Goal: Task Accomplishment & Management: Use online tool/utility

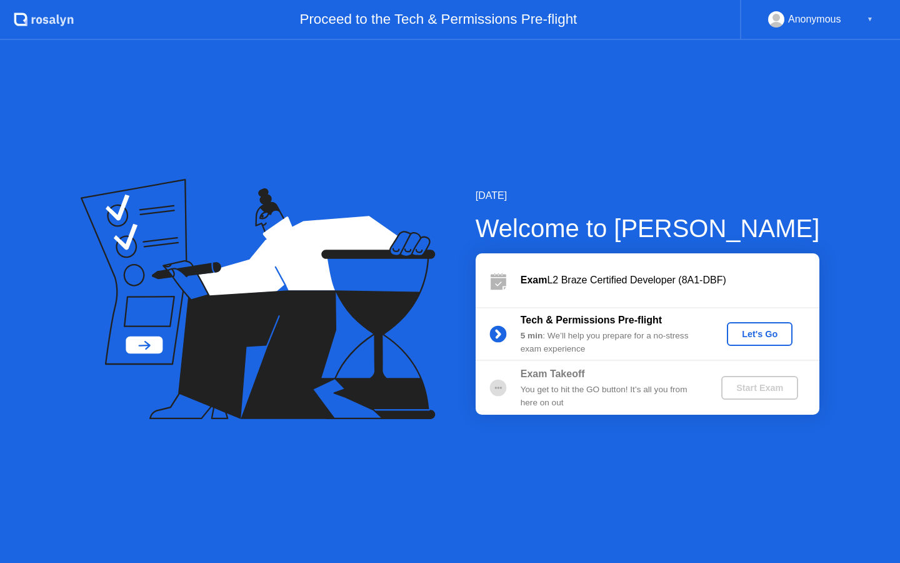
click at [753, 338] on div "Let's Go" at bounding box center [760, 334] width 56 height 10
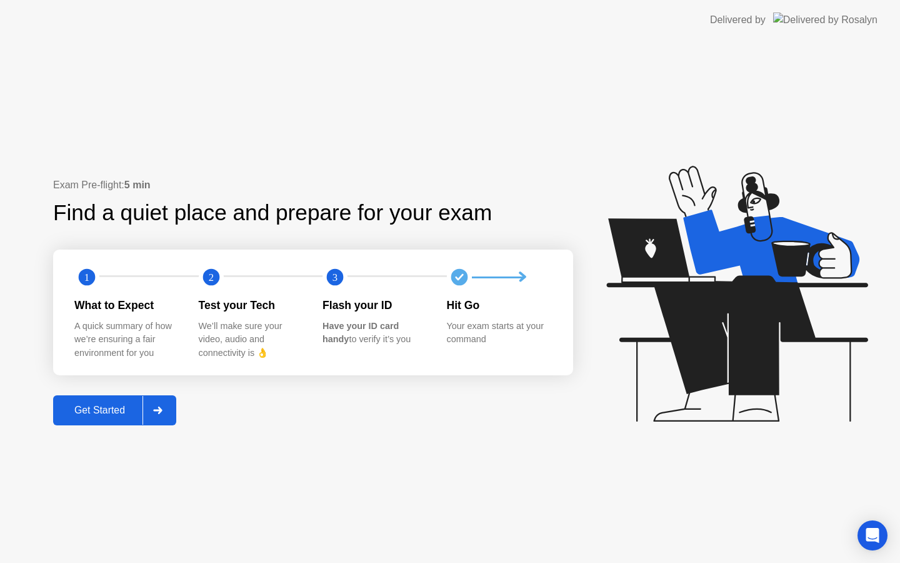
click at [129, 413] on div "Get Started" at bounding box center [100, 409] width 86 height 11
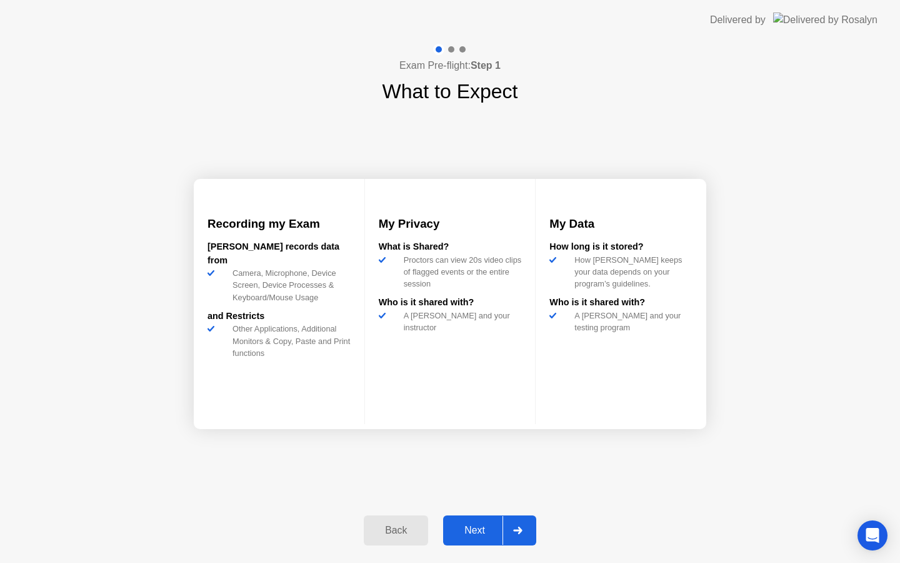
click at [489, 538] on button "Next" at bounding box center [489, 530] width 93 height 30
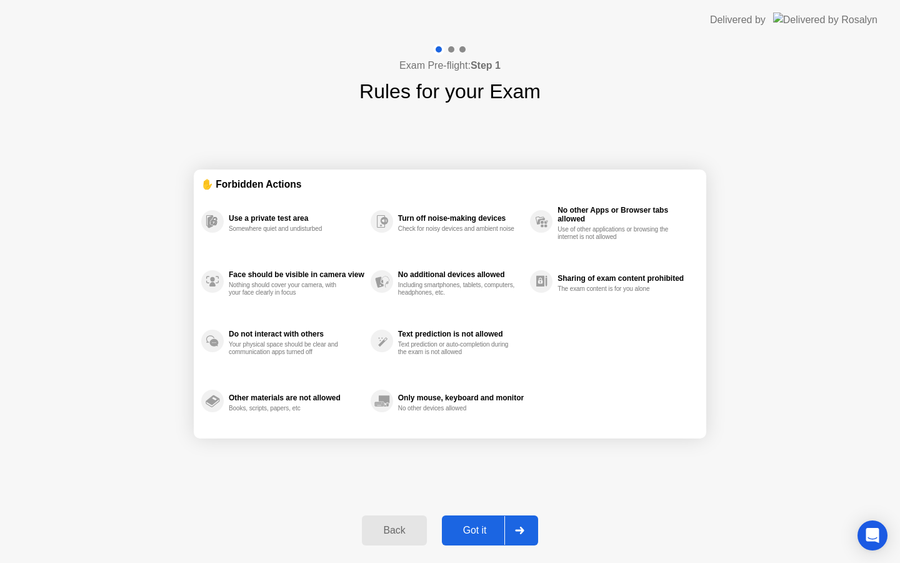
click at [489, 538] on button "Got it" at bounding box center [490, 530] width 96 height 30
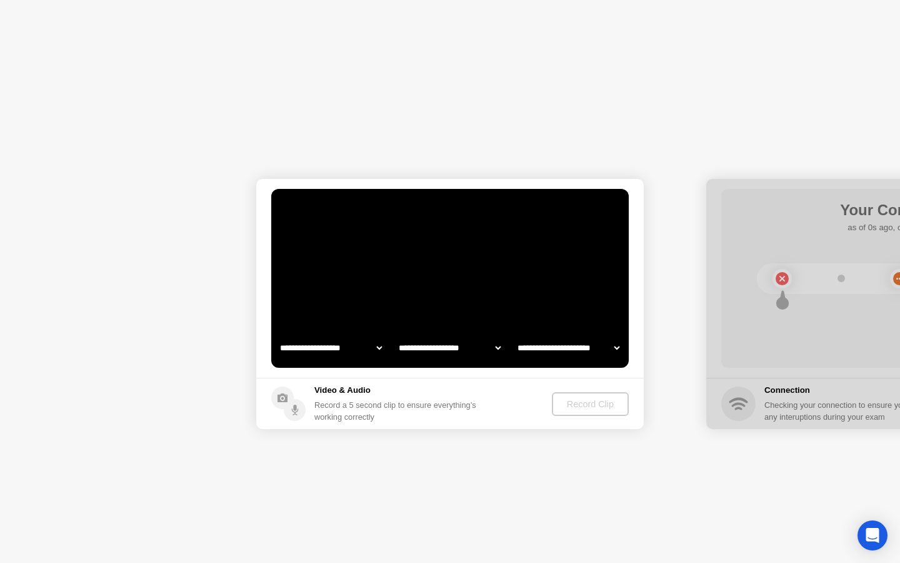
select select "**********"
select select "*******"
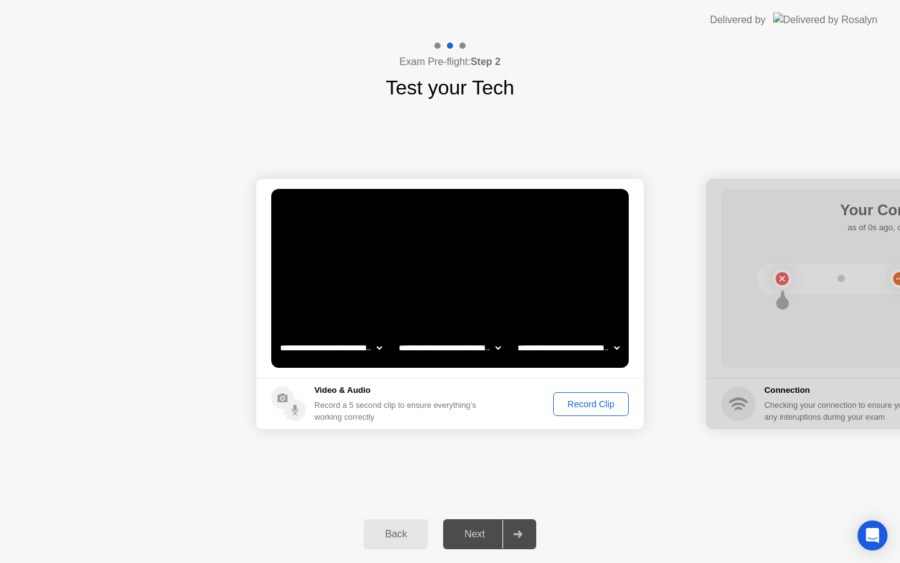
click at [587, 401] on div "Record Clip" at bounding box center [591, 404] width 67 height 10
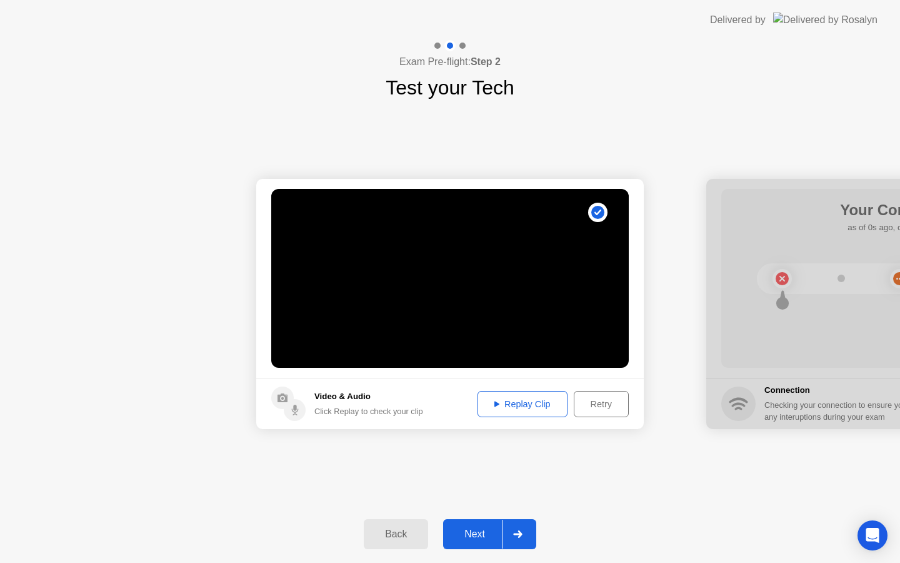
click at [481, 534] on div "Next" at bounding box center [475, 533] width 56 height 11
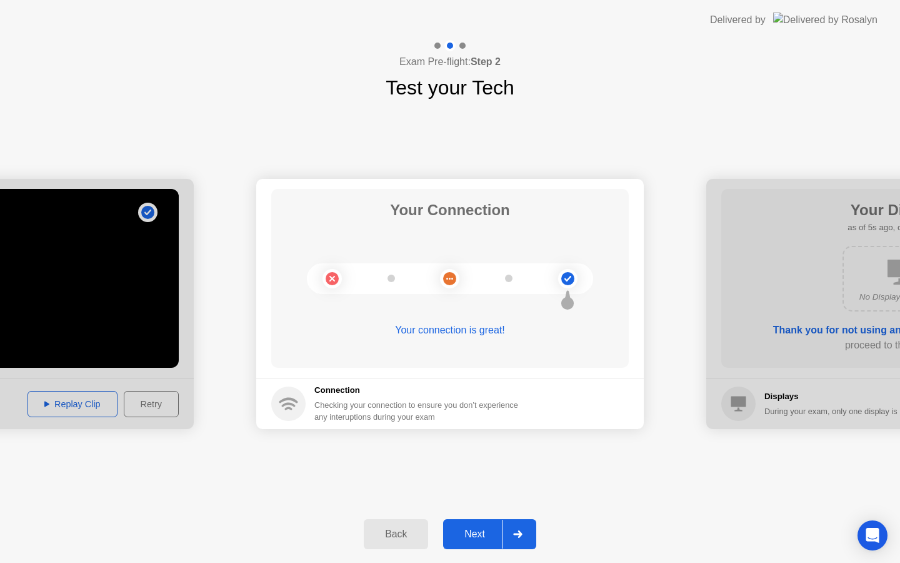
click at [481, 534] on div "Next" at bounding box center [475, 533] width 56 height 11
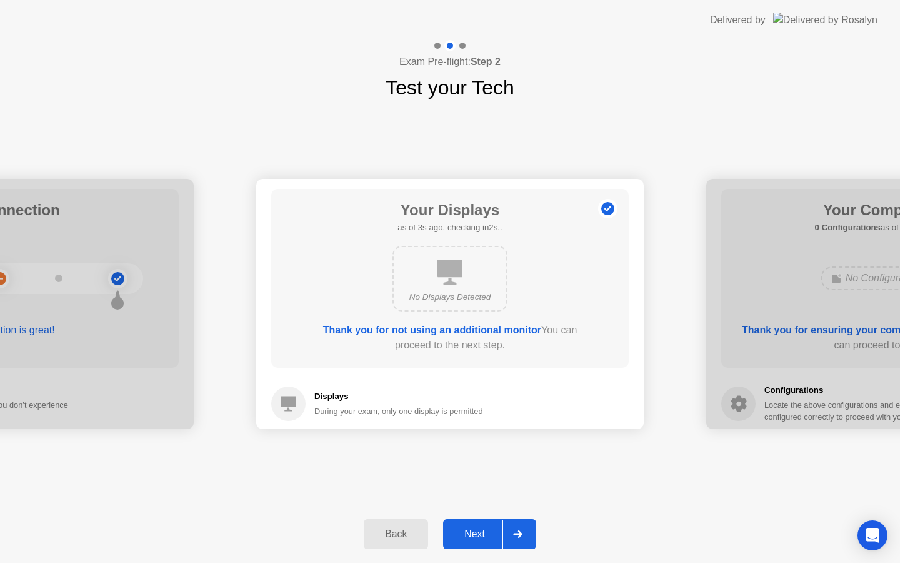
click at [481, 534] on div "Next" at bounding box center [475, 533] width 56 height 11
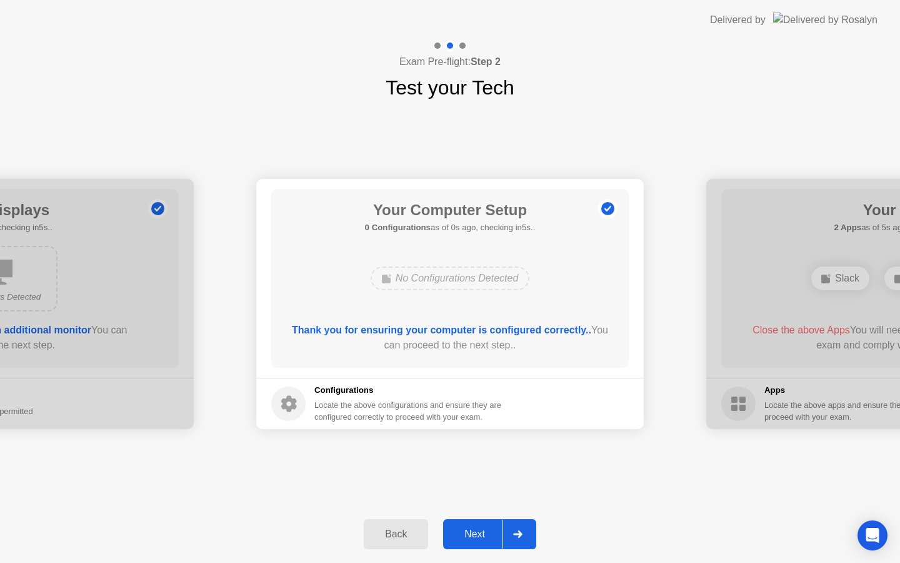
click at [481, 534] on div "Next" at bounding box center [475, 533] width 56 height 11
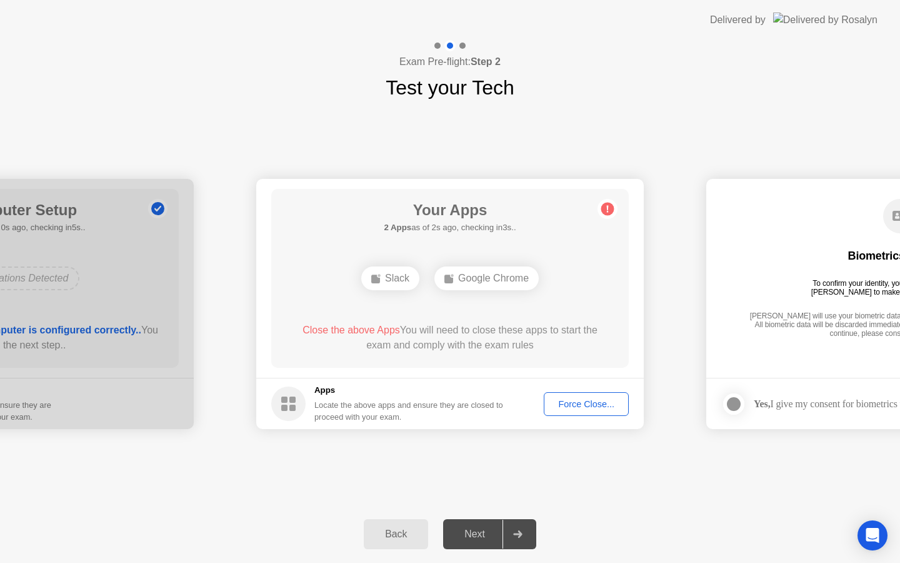
click at [601, 409] on div "Force Close..." at bounding box center [586, 404] width 76 height 10
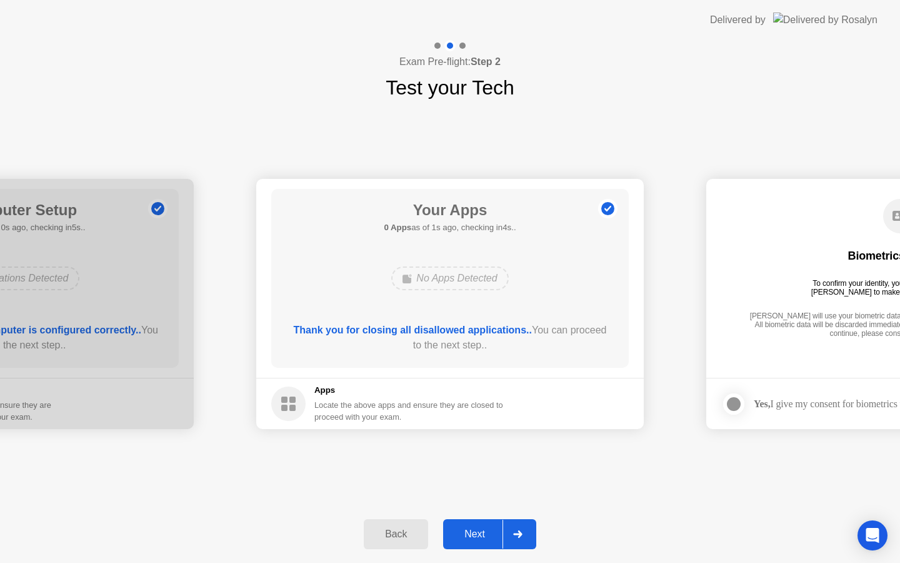
click at [495, 528] on div "Next" at bounding box center [475, 533] width 56 height 11
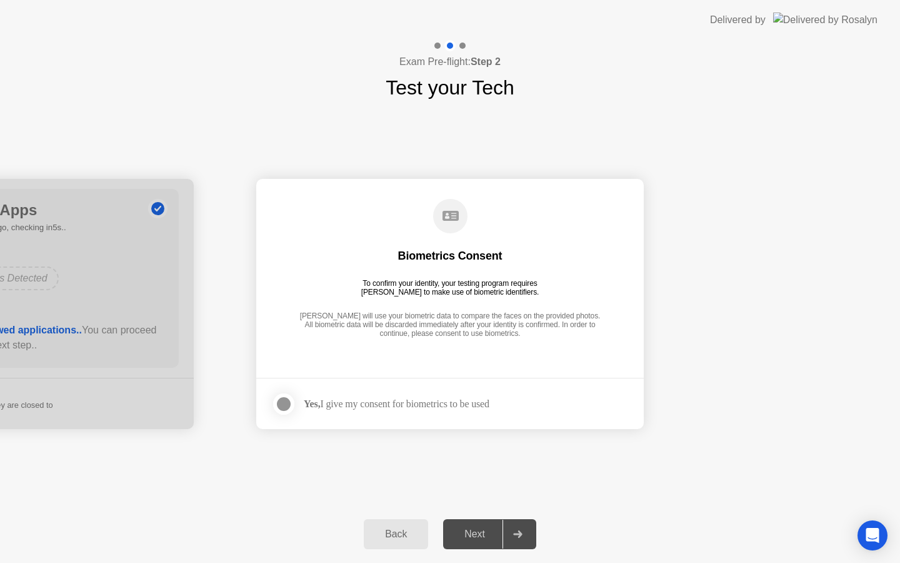
click at [281, 398] on div at bounding box center [283, 403] width 15 height 15
click at [486, 530] on div "Next" at bounding box center [475, 533] width 56 height 11
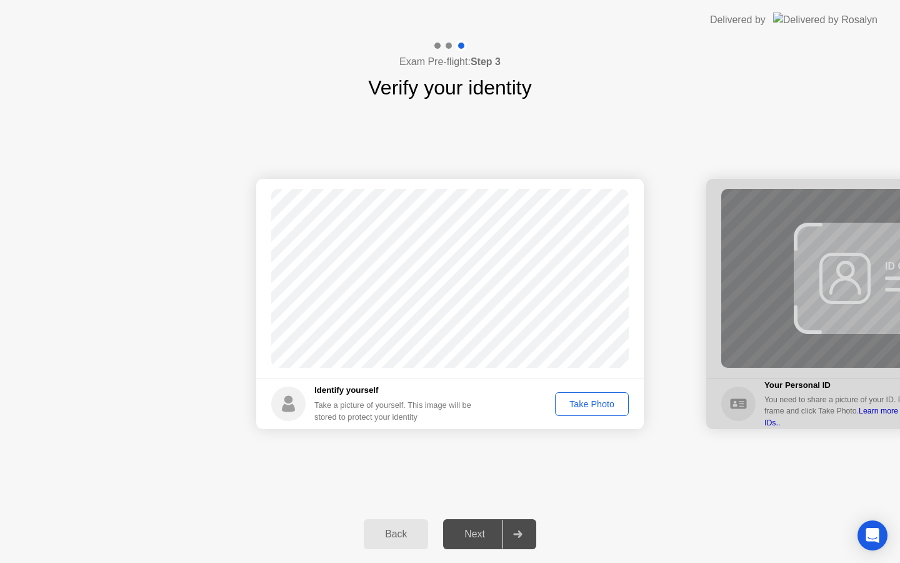
click at [589, 406] on div "Take Photo" at bounding box center [591, 404] width 65 height 10
click at [474, 533] on div "Next" at bounding box center [475, 533] width 56 height 11
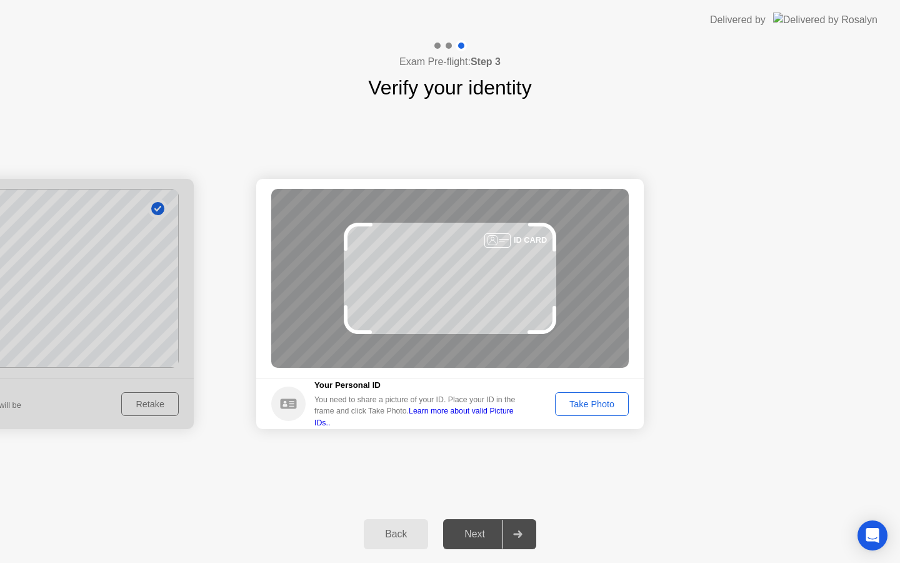
click at [570, 404] on div "Take Photo" at bounding box center [591, 404] width 65 height 10
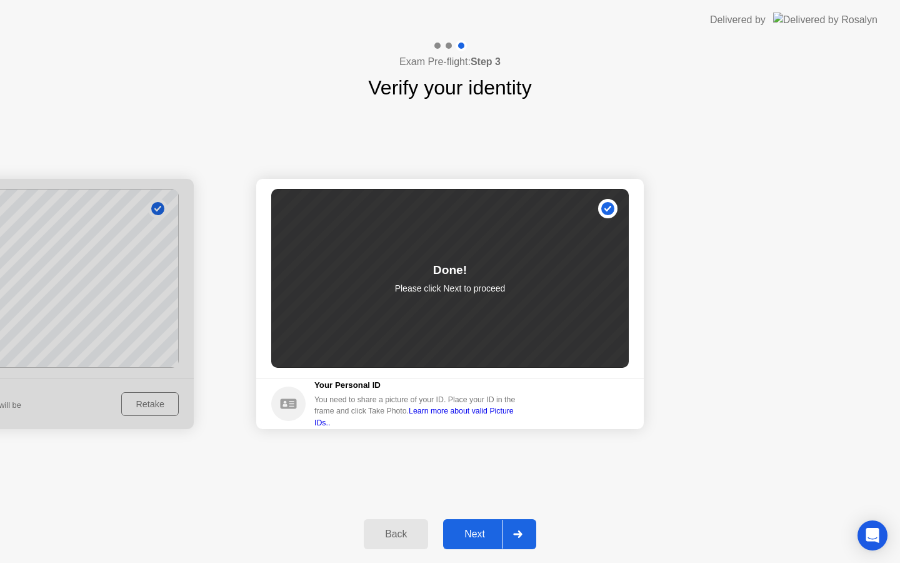
click at [478, 531] on div "Next" at bounding box center [475, 533] width 56 height 11
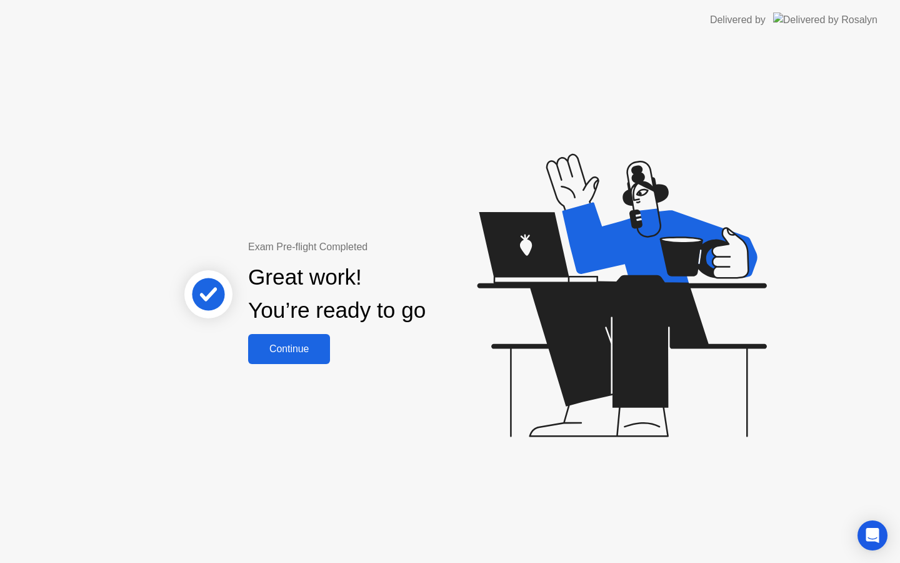
click at [318, 350] on div "Continue" at bounding box center [289, 348] width 74 height 11
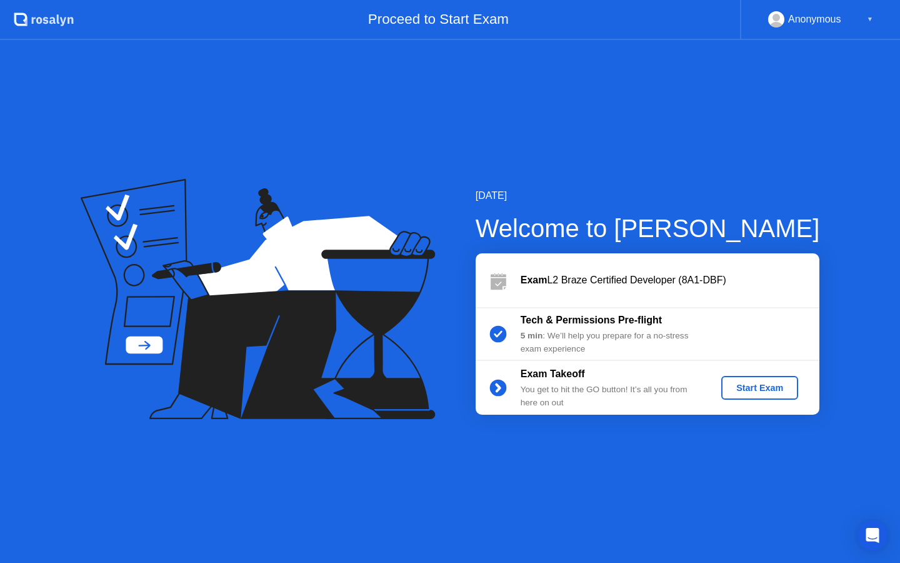
click at [773, 389] on div "Start Exam" at bounding box center [759, 388] width 67 height 10
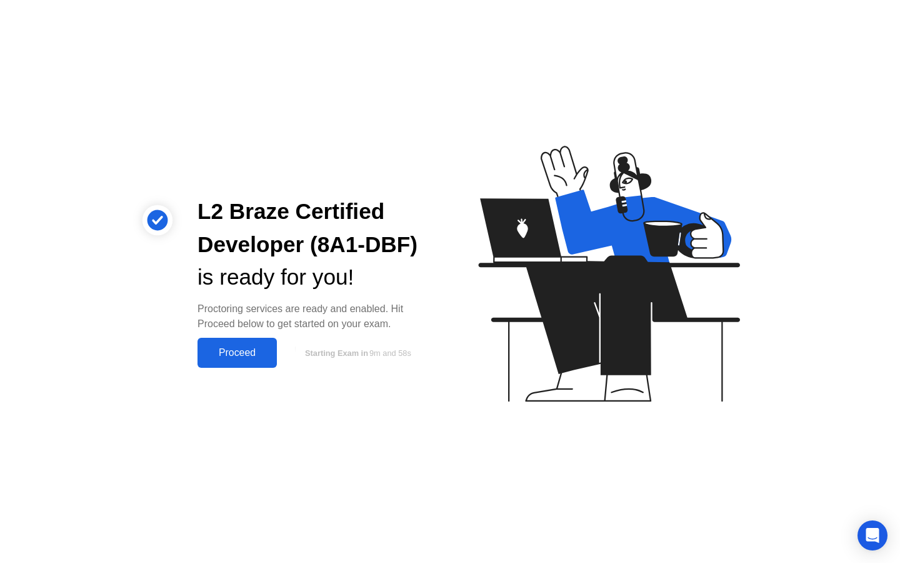
click at [234, 351] on div "Proceed" at bounding box center [237, 352] width 72 height 11
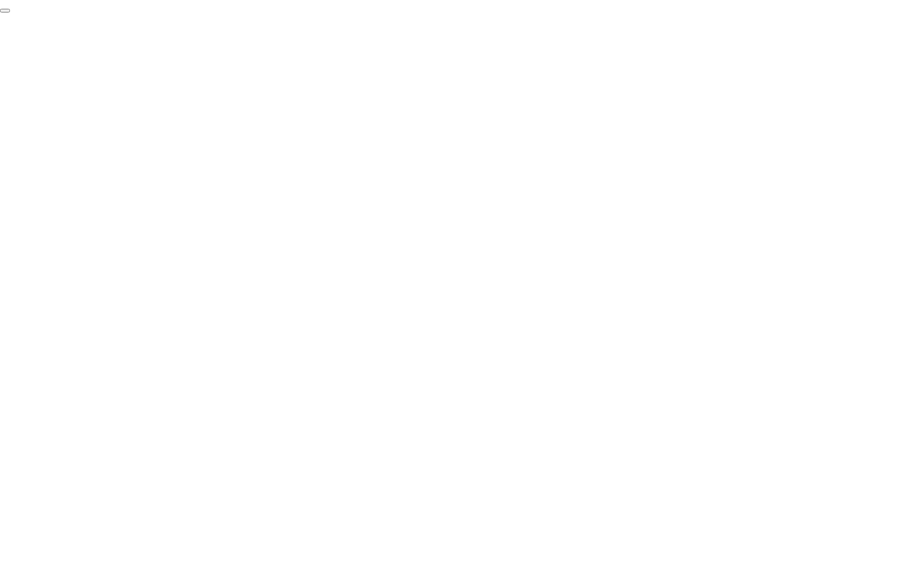
click at [10, 13] on button "End Proctoring Session" at bounding box center [5, 11] width 10 height 4
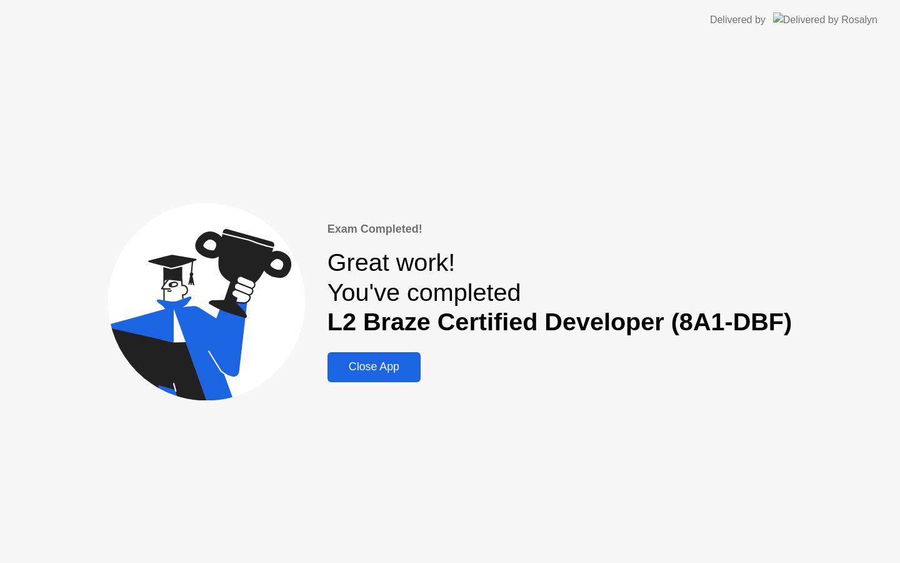
click at [373, 365] on div "Close App" at bounding box center [374, 366] width 86 height 13
